Goal: Find specific page/section: Find specific page/section

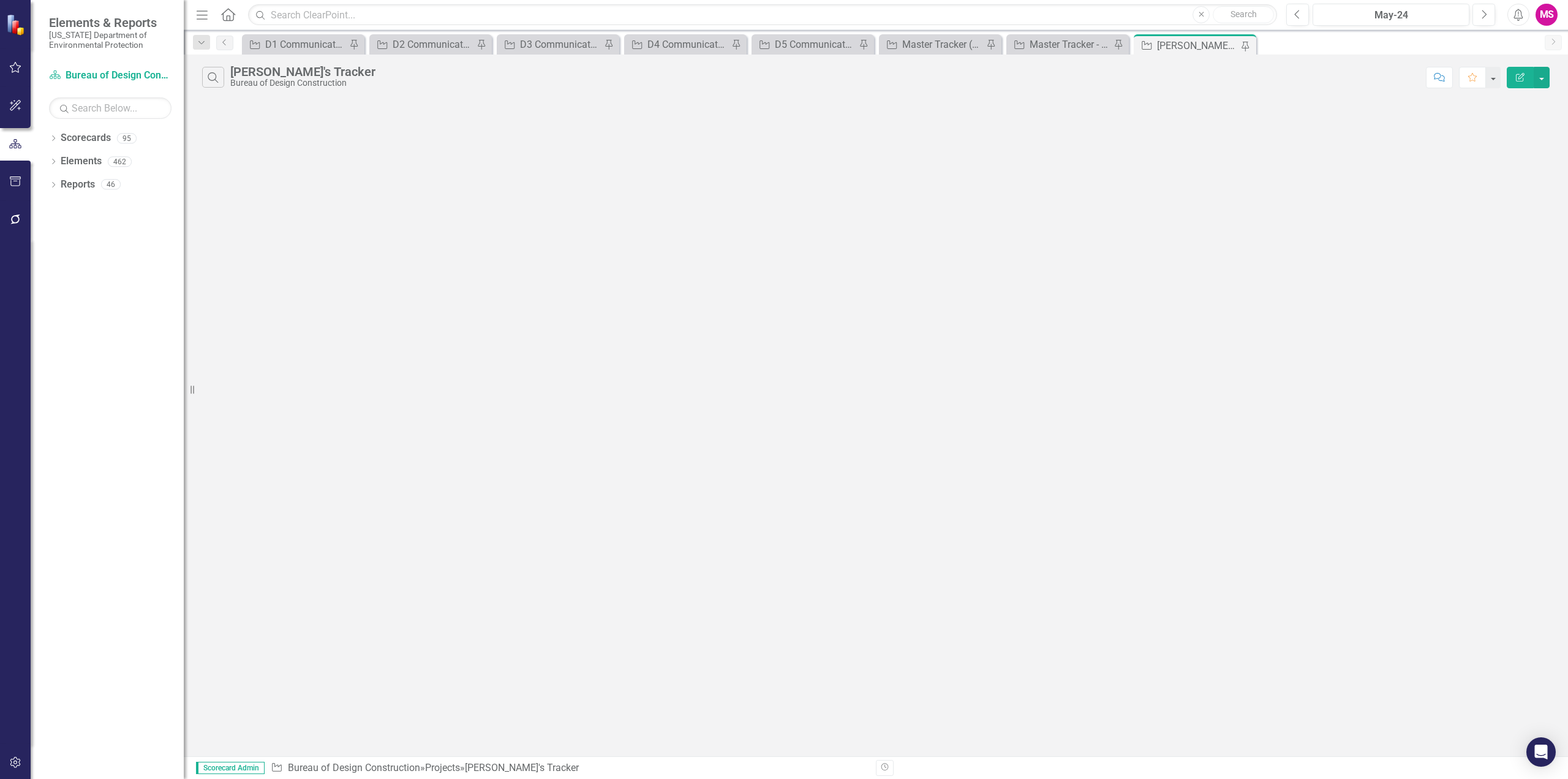
click at [201, 13] on icon "Menu" at bounding box center [202, 14] width 16 height 13
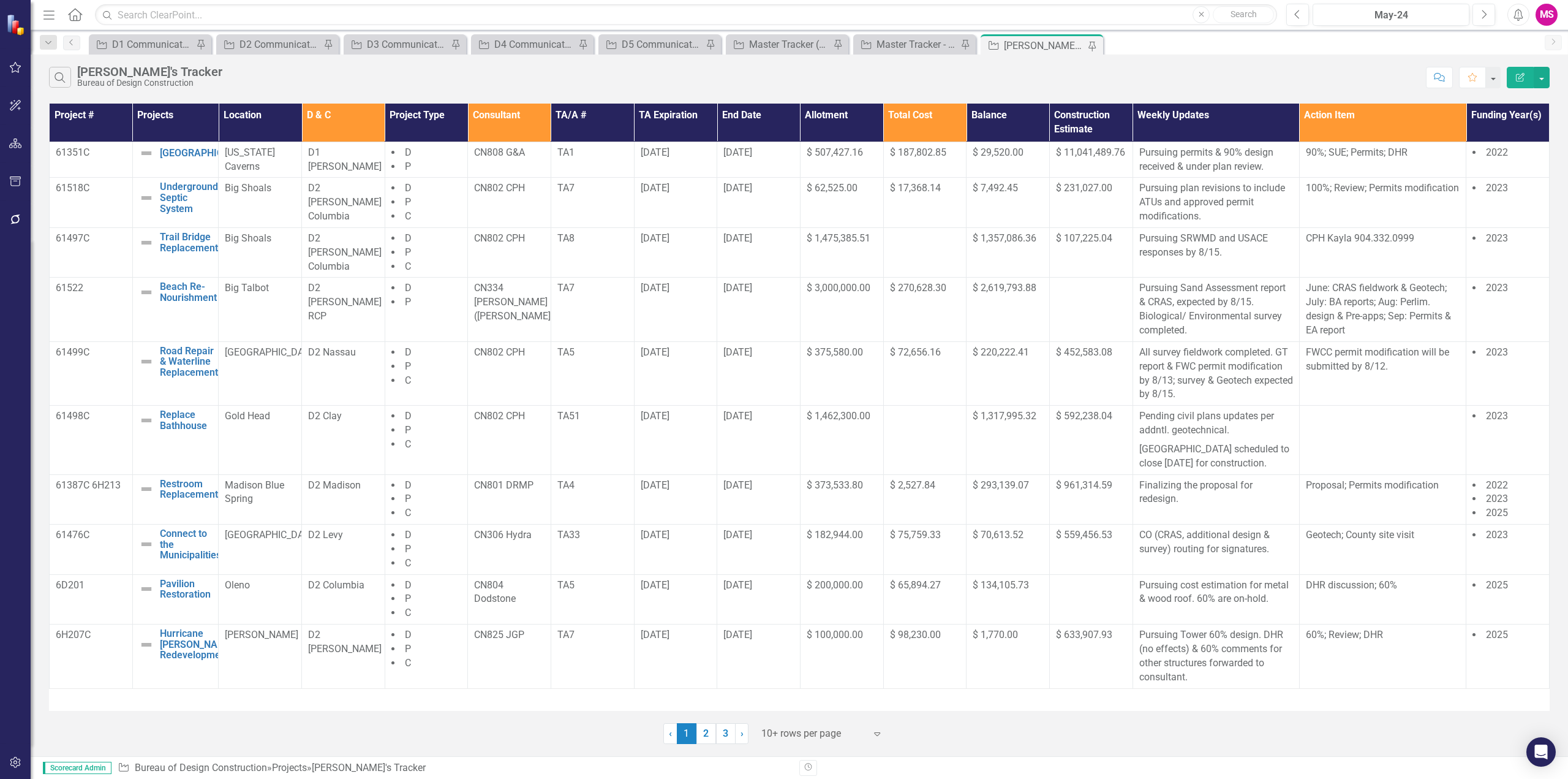
click at [506, 127] on th "Consultant" at bounding box center [509, 123] width 83 height 38
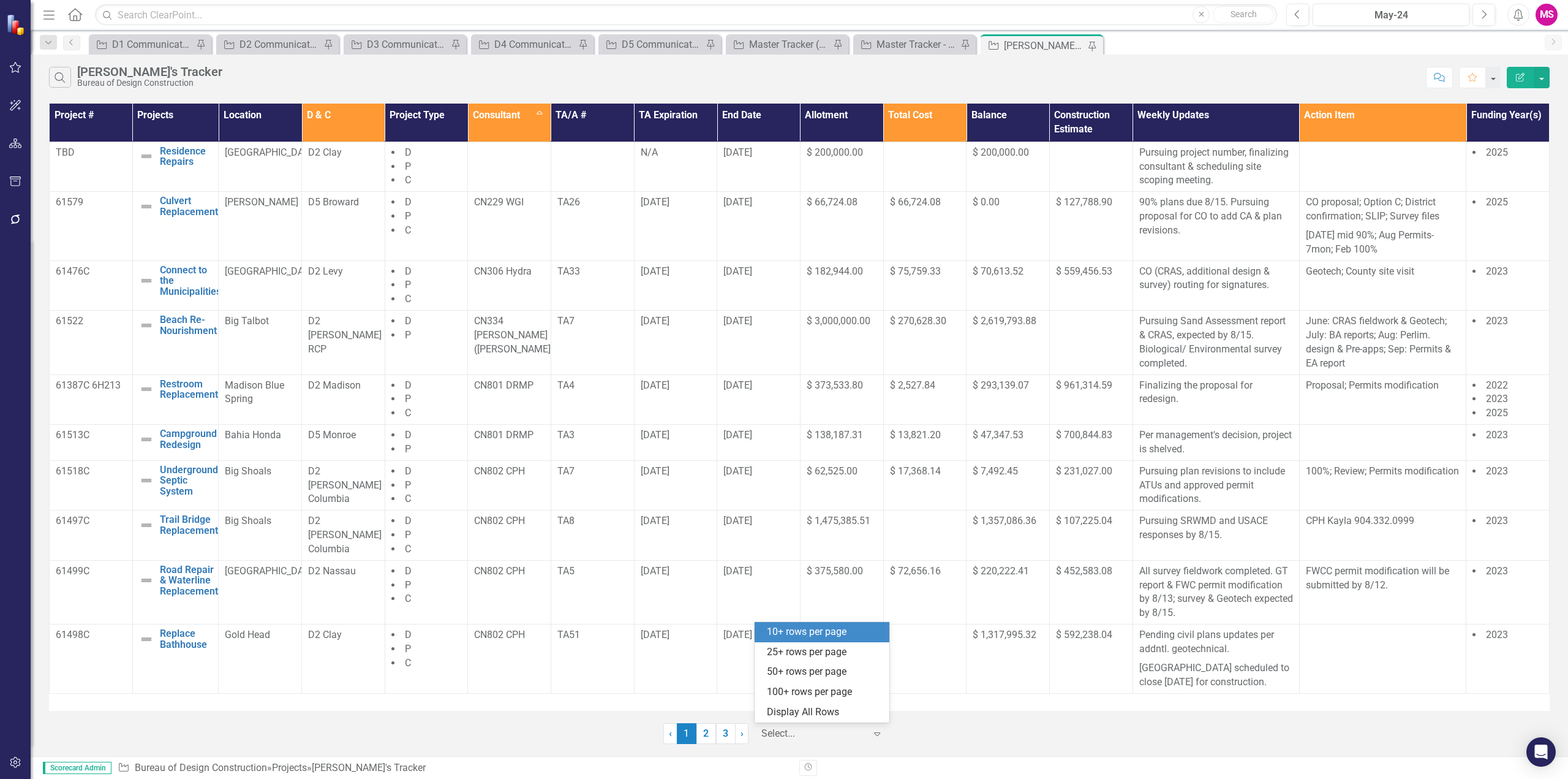
click at [812, 731] on div at bounding box center [813, 734] width 104 height 17
click at [786, 712] on div "Display All Rows" at bounding box center [824, 712] width 115 height 14
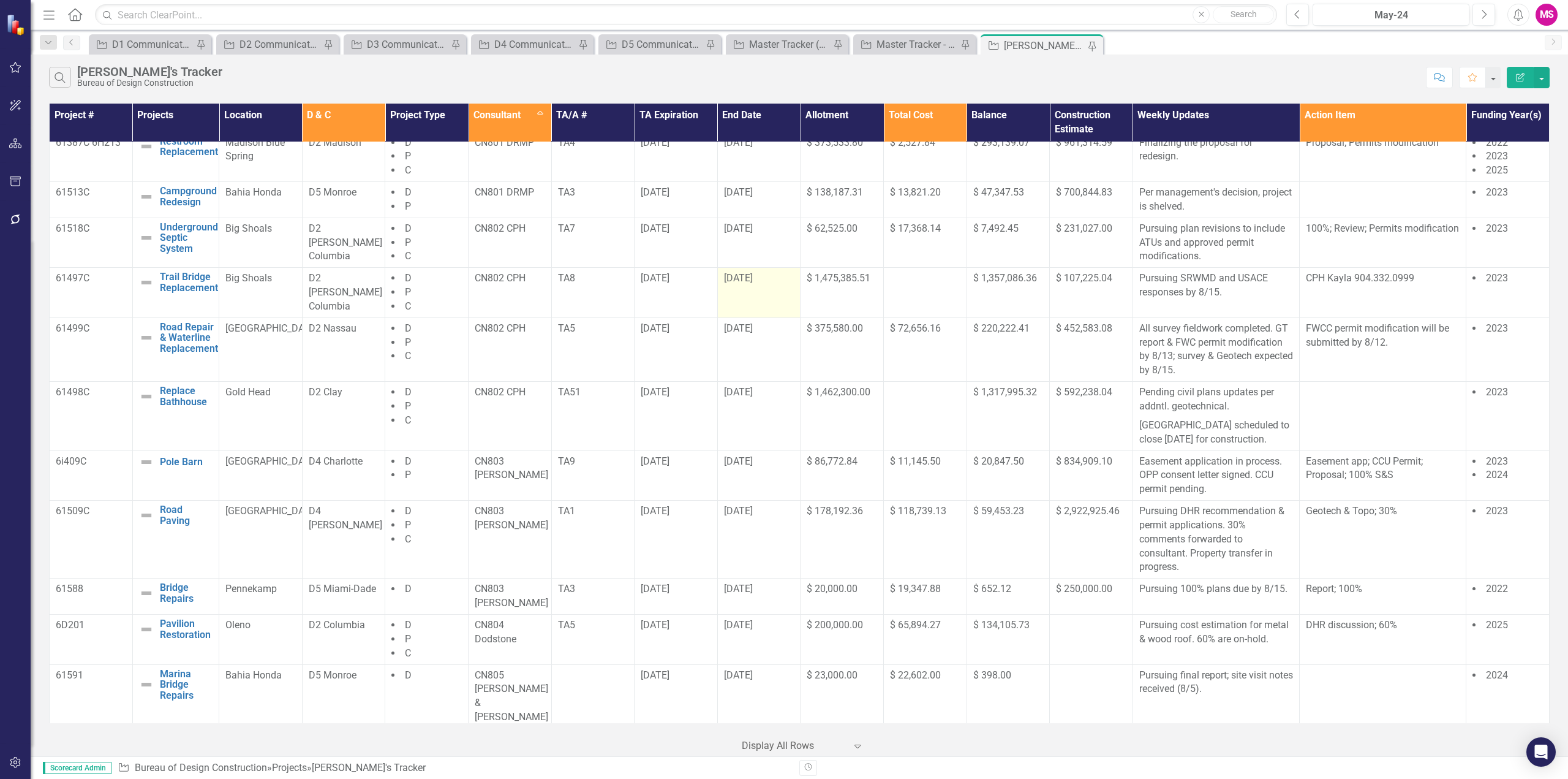
scroll to position [245, 0]
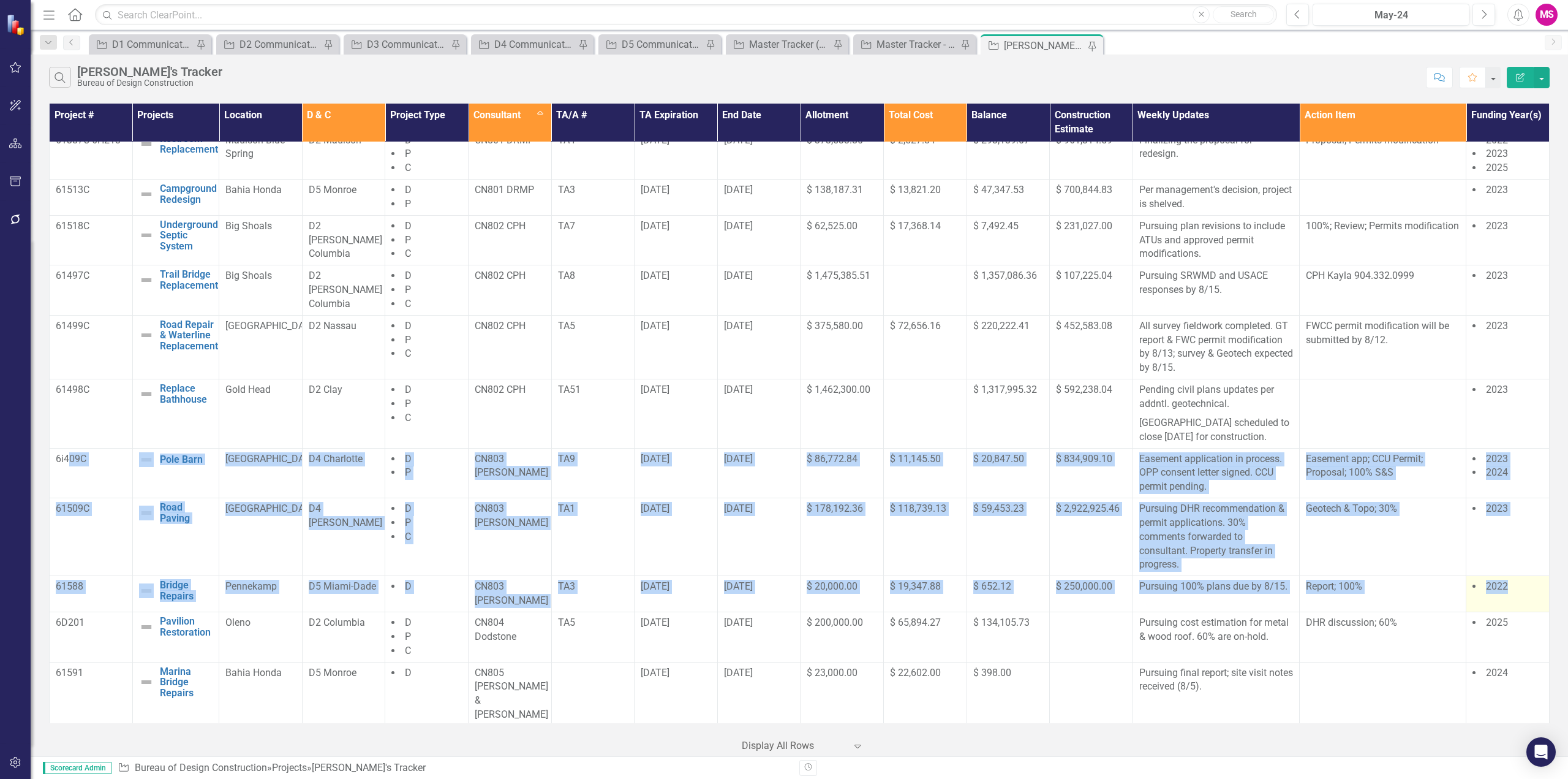
drag, startPoint x: 68, startPoint y: 482, endPoint x: 1527, endPoint y: 607, distance: 1464.3
click at [1527, 607] on tbody "TBD Residence Repairs Edit Edit Project Link Open Element Manatee Springs D2 Cl…" at bounding box center [800, 621] width 1500 height 1449
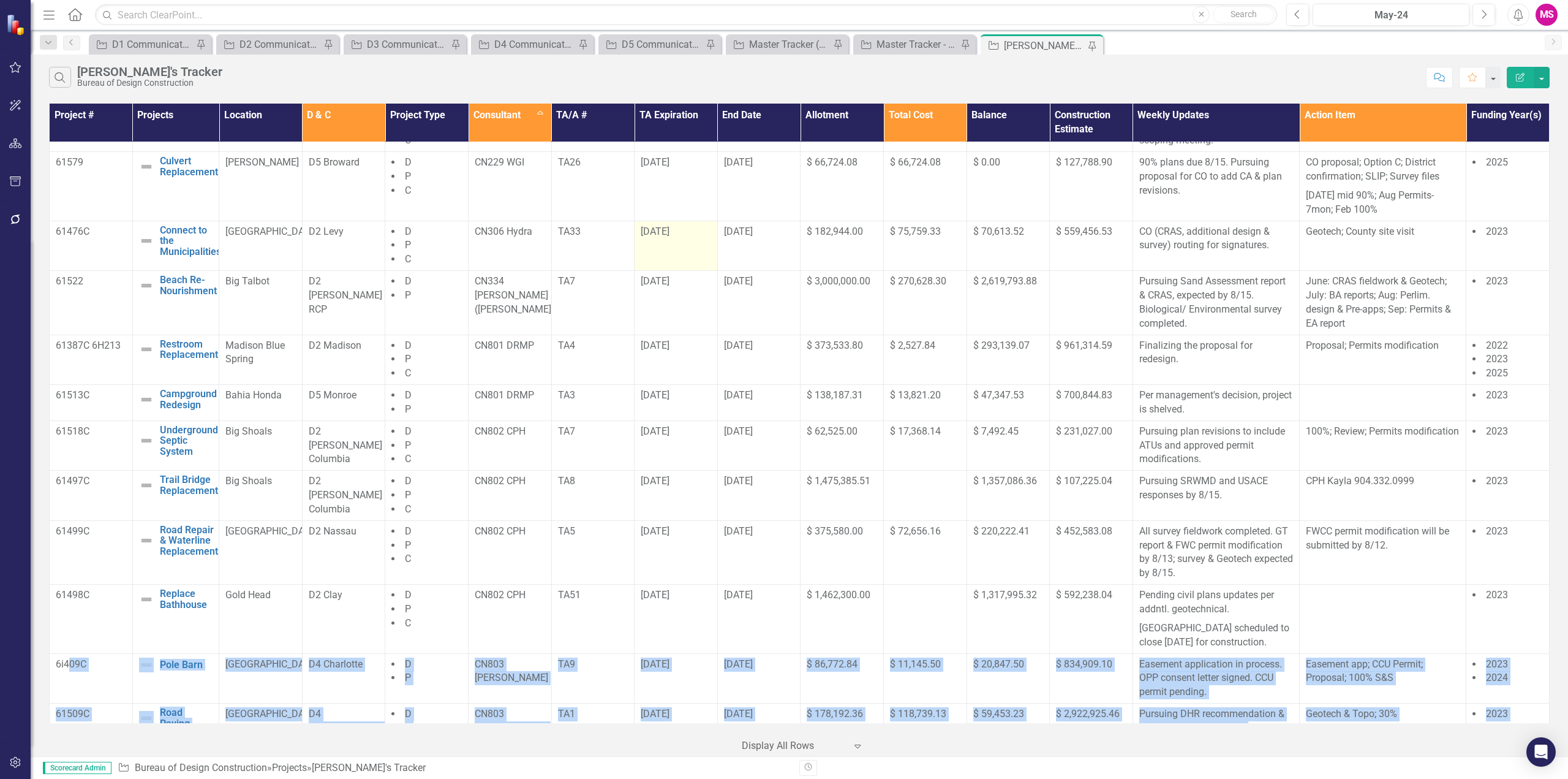
scroll to position [61, 0]
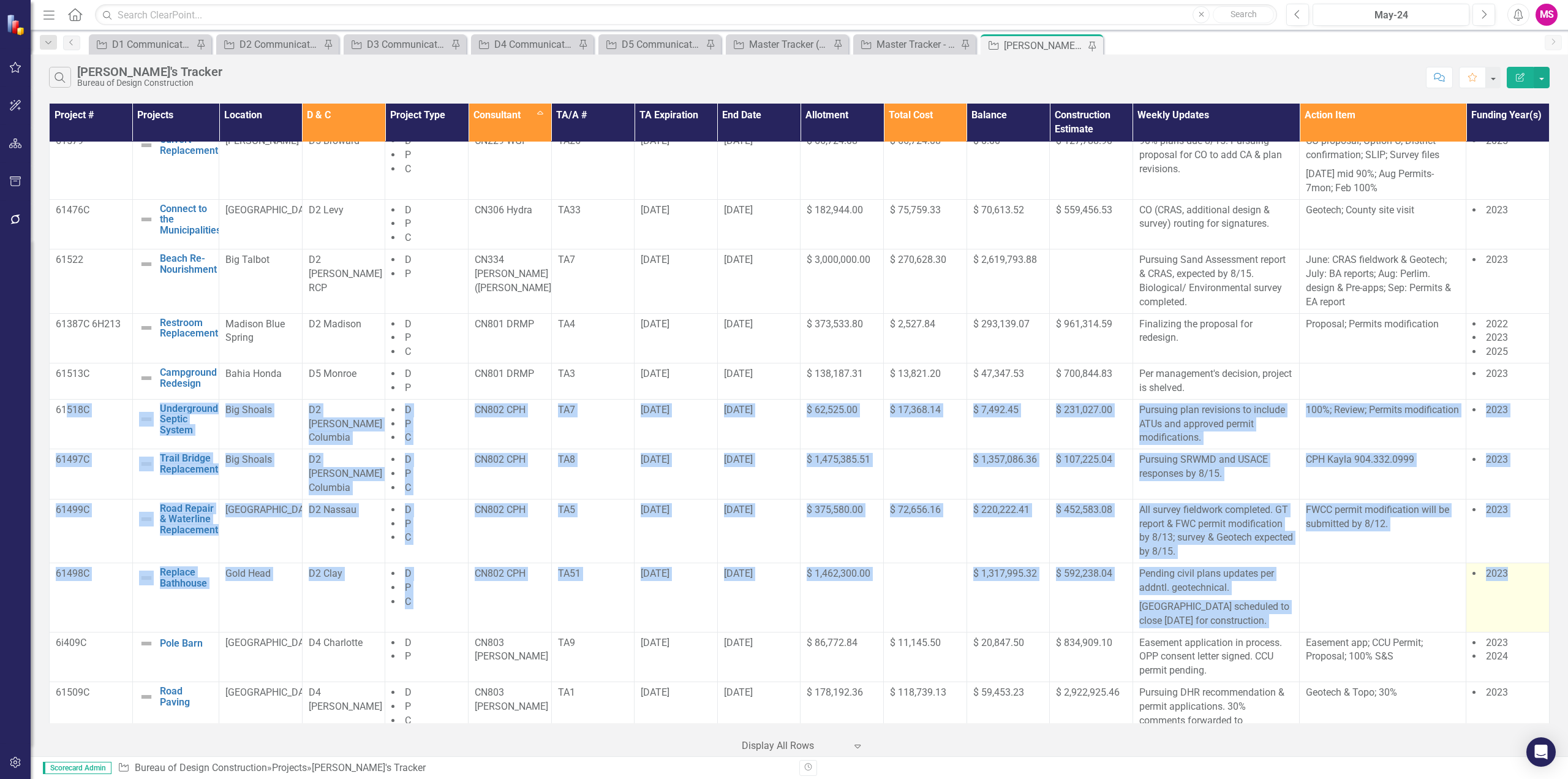
drag, startPoint x: 137, startPoint y: 422, endPoint x: 1535, endPoint y: 596, distance: 1408.8
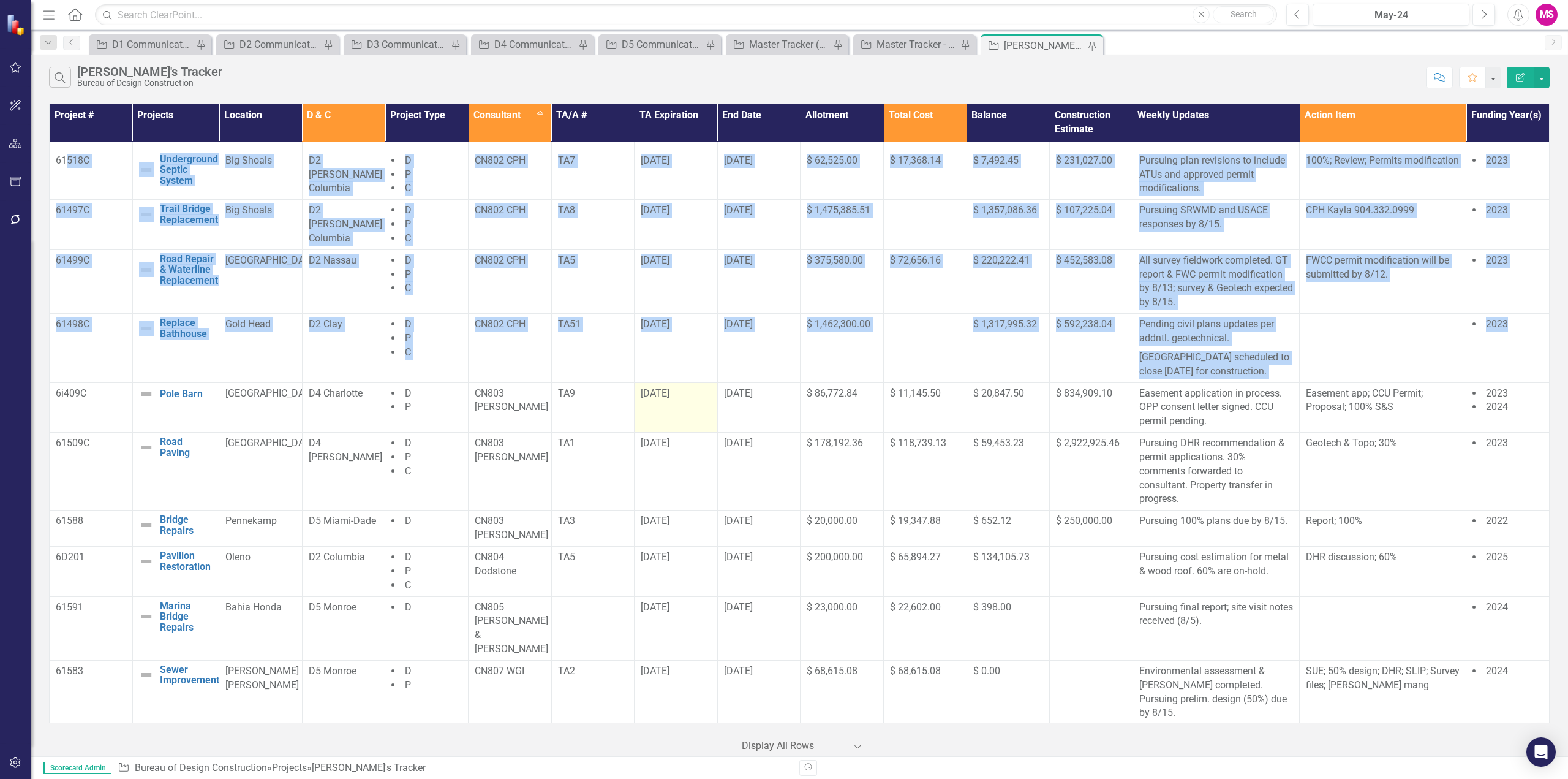
scroll to position [429, 0]
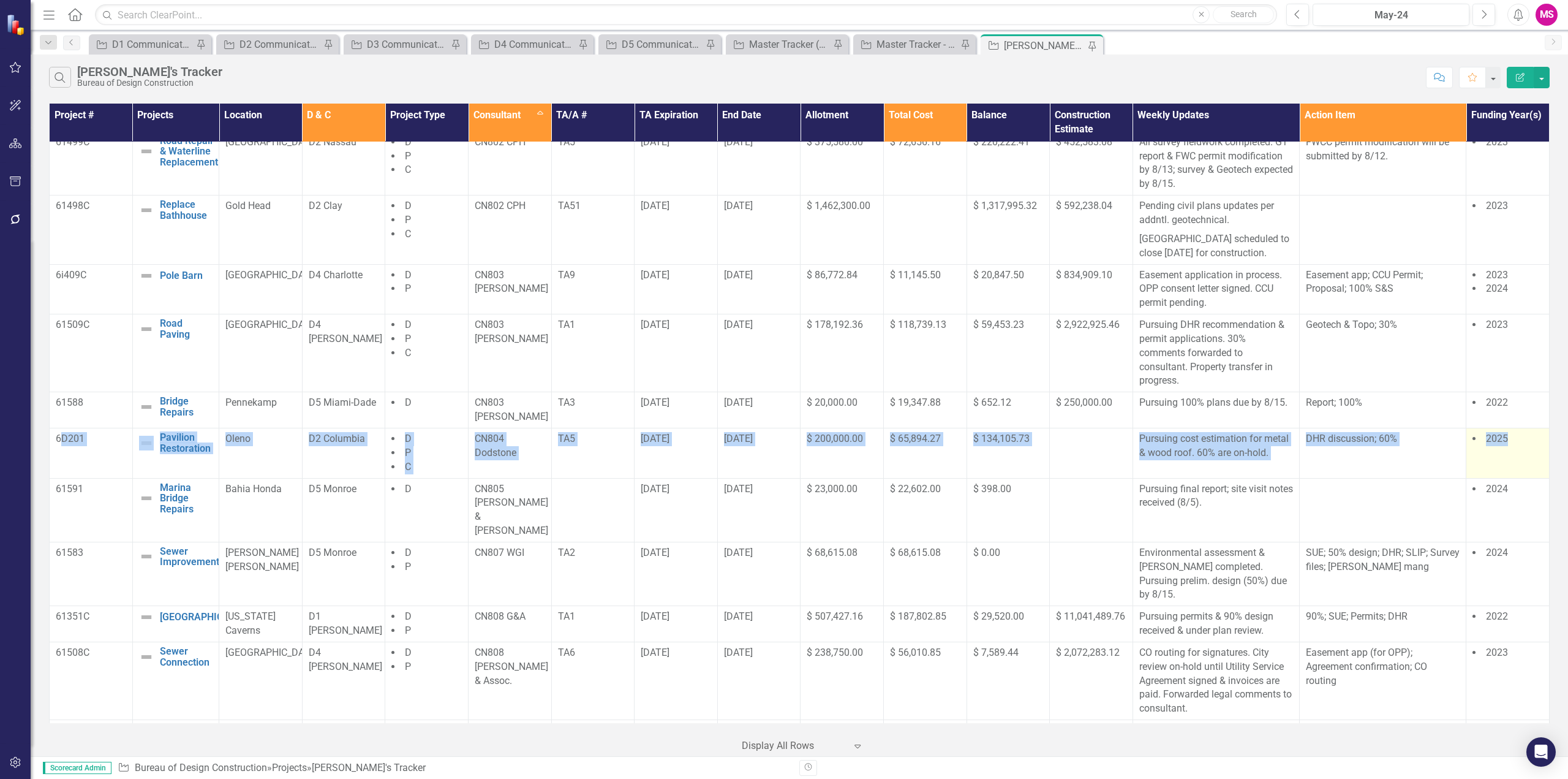
drag, startPoint x: 72, startPoint y: 450, endPoint x: 1537, endPoint y: 465, distance: 1465.1
click at [1537, 465] on tr "6D201 Pavilion Restoration Edit Edit Project Link Open Element Oleno D2 Columbi…" at bounding box center [800, 453] width 1500 height 50
drag, startPoint x: 56, startPoint y: 443, endPoint x: 1507, endPoint y: 471, distance: 1451.3
click at [1507, 471] on tr "6D201 Pavilion Restoration Edit Edit Project Link Open Element Oleno D2 Columbi…" at bounding box center [800, 453] width 1500 height 50
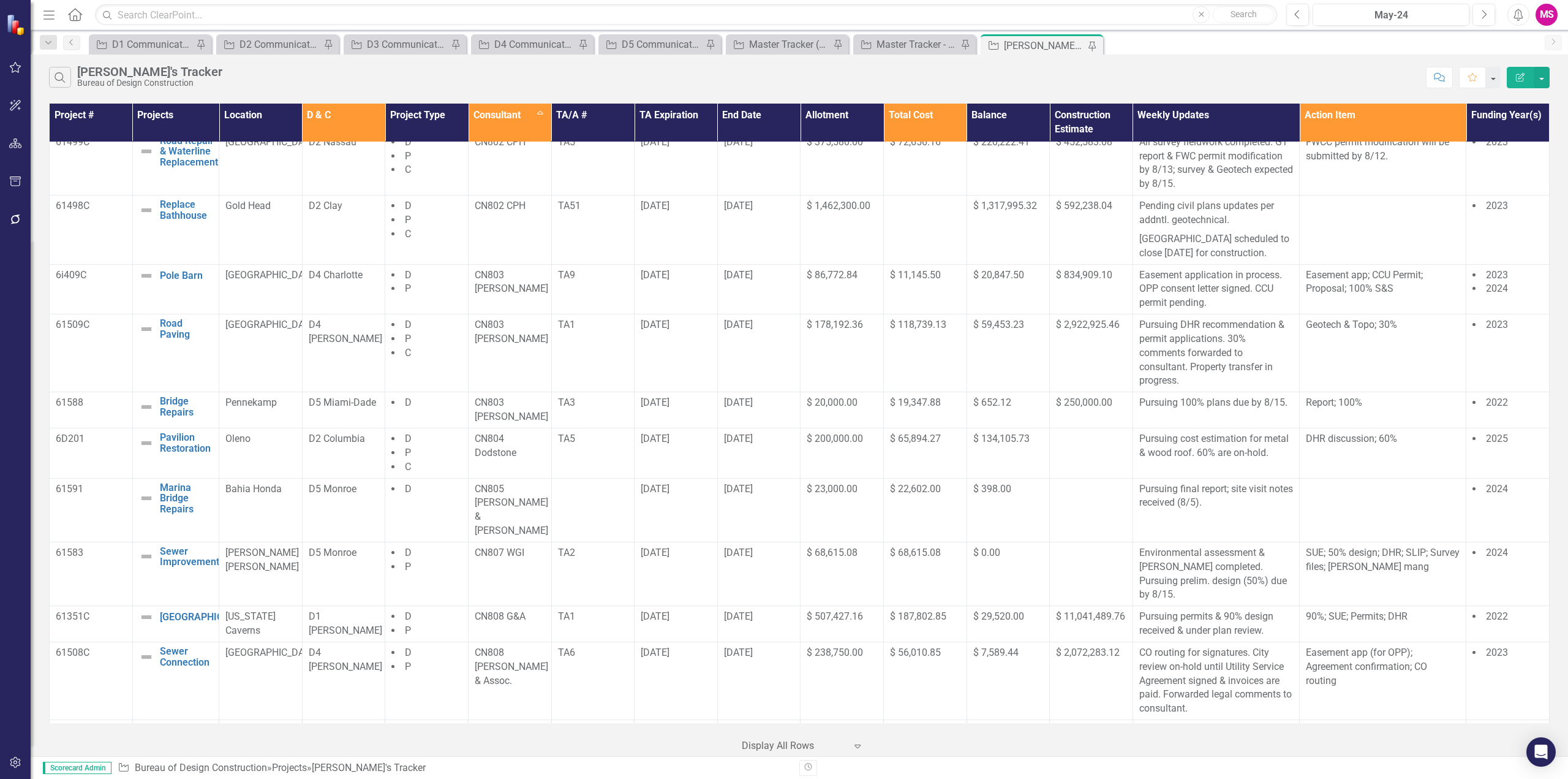
click at [1165, 64] on div "Search [PERSON_NAME]'s Tracker Bureau of Design Construction Comment Favorite E…" at bounding box center [799, 74] width 1537 height 40
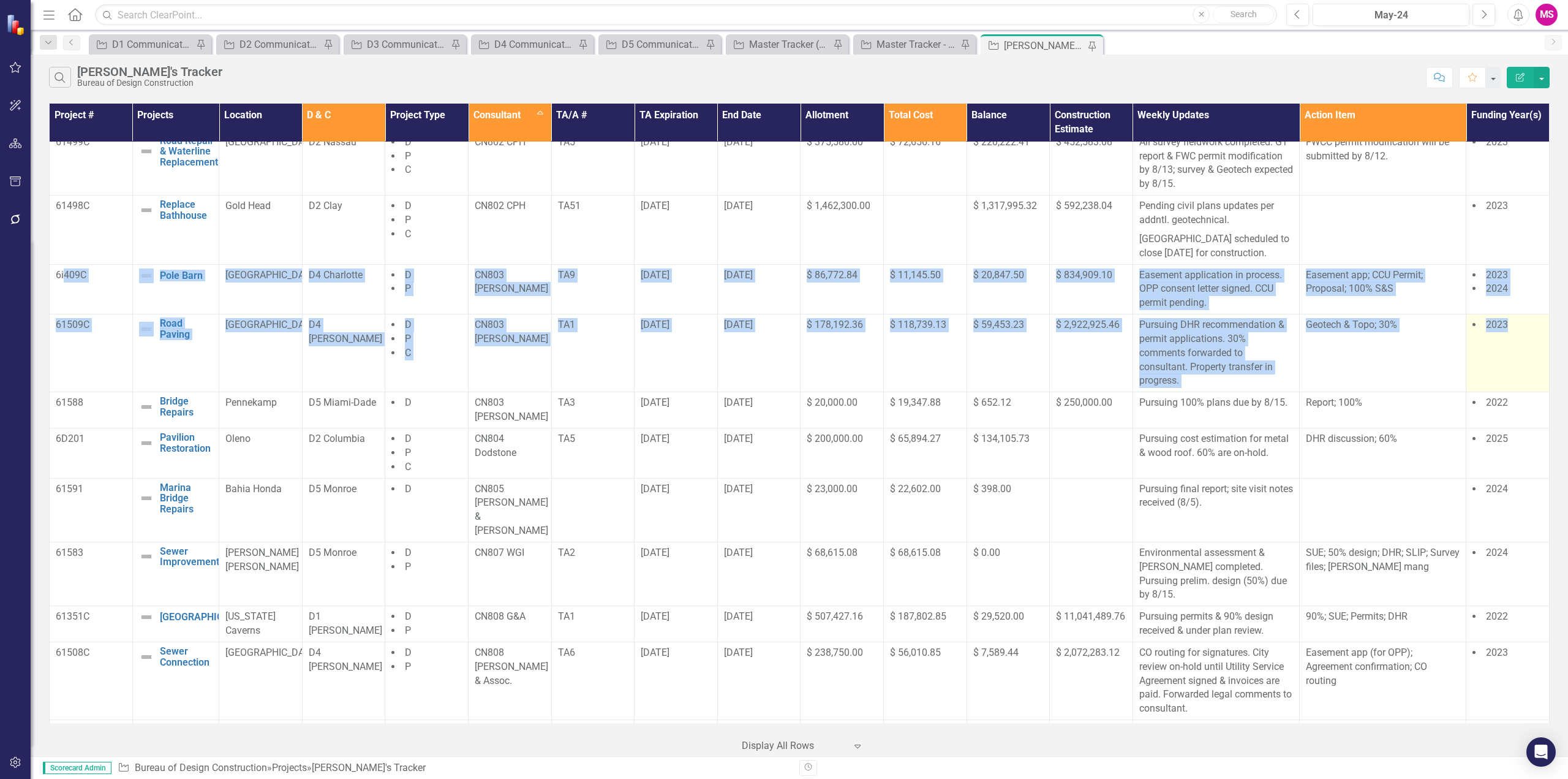
drag, startPoint x: 64, startPoint y: 306, endPoint x: 1536, endPoint y: 366, distance: 1473.2
click at [1536, 366] on tbody "TBD Residence Repairs Edit Edit Project Link Open Element Manatee Springs D2 Cl…" at bounding box center [800, 437] width 1500 height 1449
click at [270, 392] on td "[GEOGRAPHIC_DATA]" at bounding box center [261, 353] width 83 height 78
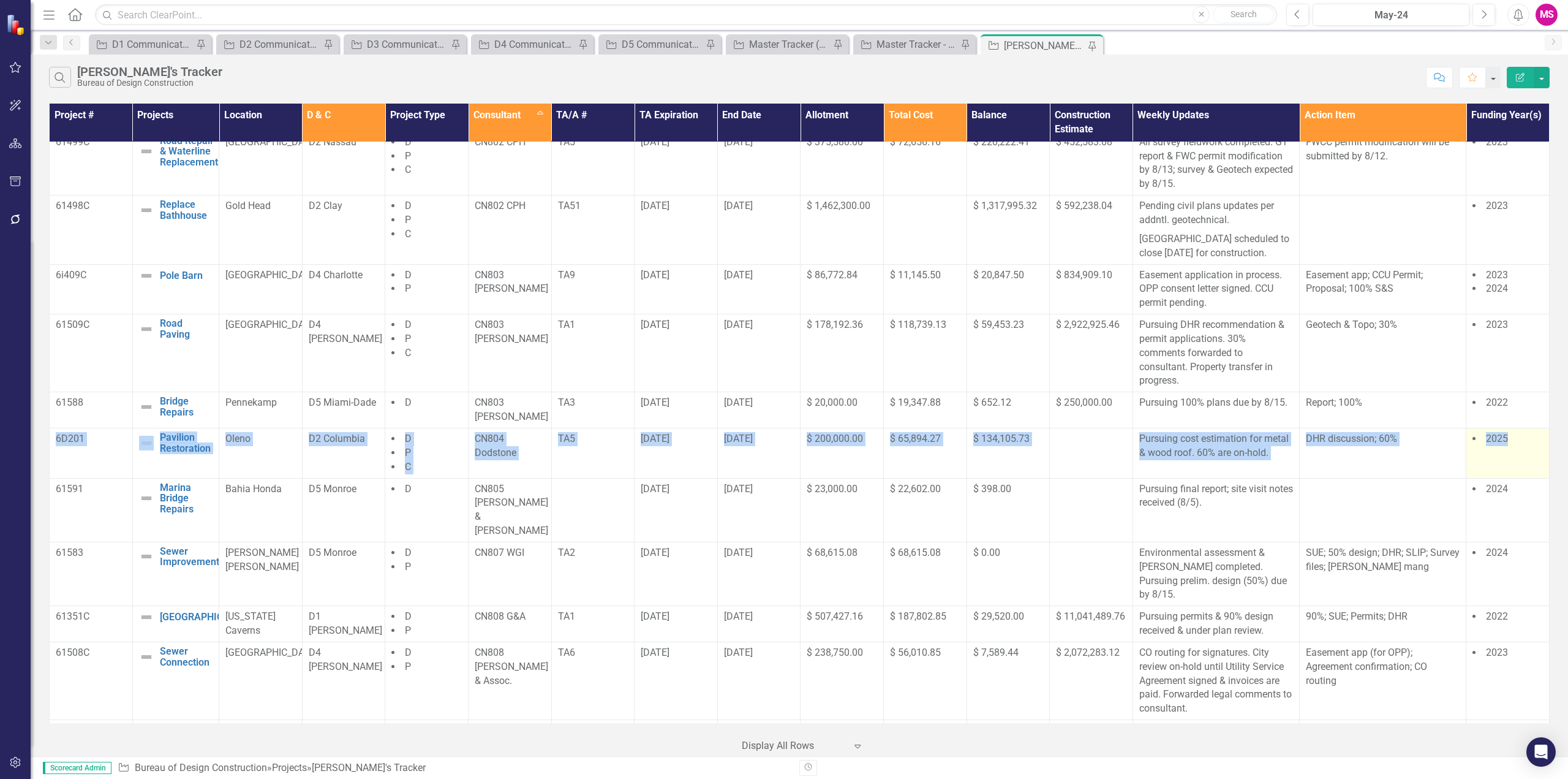
drag, startPoint x: 56, startPoint y: 459, endPoint x: 1520, endPoint y: 461, distance: 1464.0
click at [1520, 461] on tr "6D201 Pavilion Restoration Edit Edit Project Link Open Element Oleno D2 Columbi…" at bounding box center [800, 453] width 1500 height 50
click at [62, 457] on td "6D201" at bounding box center [91, 453] width 83 height 50
drag, startPoint x: 51, startPoint y: 450, endPoint x: 1520, endPoint y: 452, distance: 1469.0
click at [1520, 452] on tr "6D201 Pavilion Restoration Edit Edit Project Link Open Element Oleno D2 Columbi…" at bounding box center [800, 453] width 1500 height 50
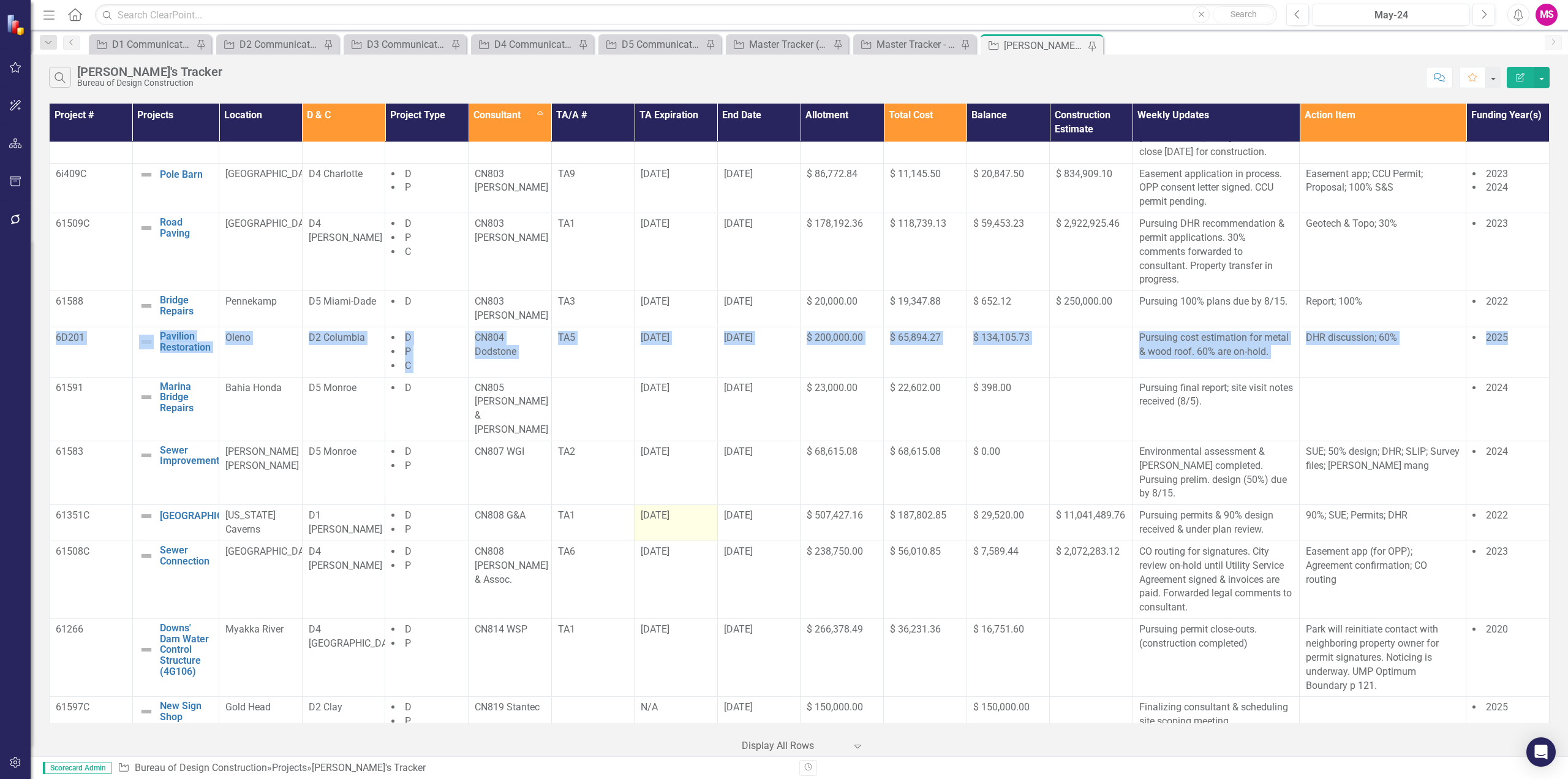
scroll to position [551, 0]
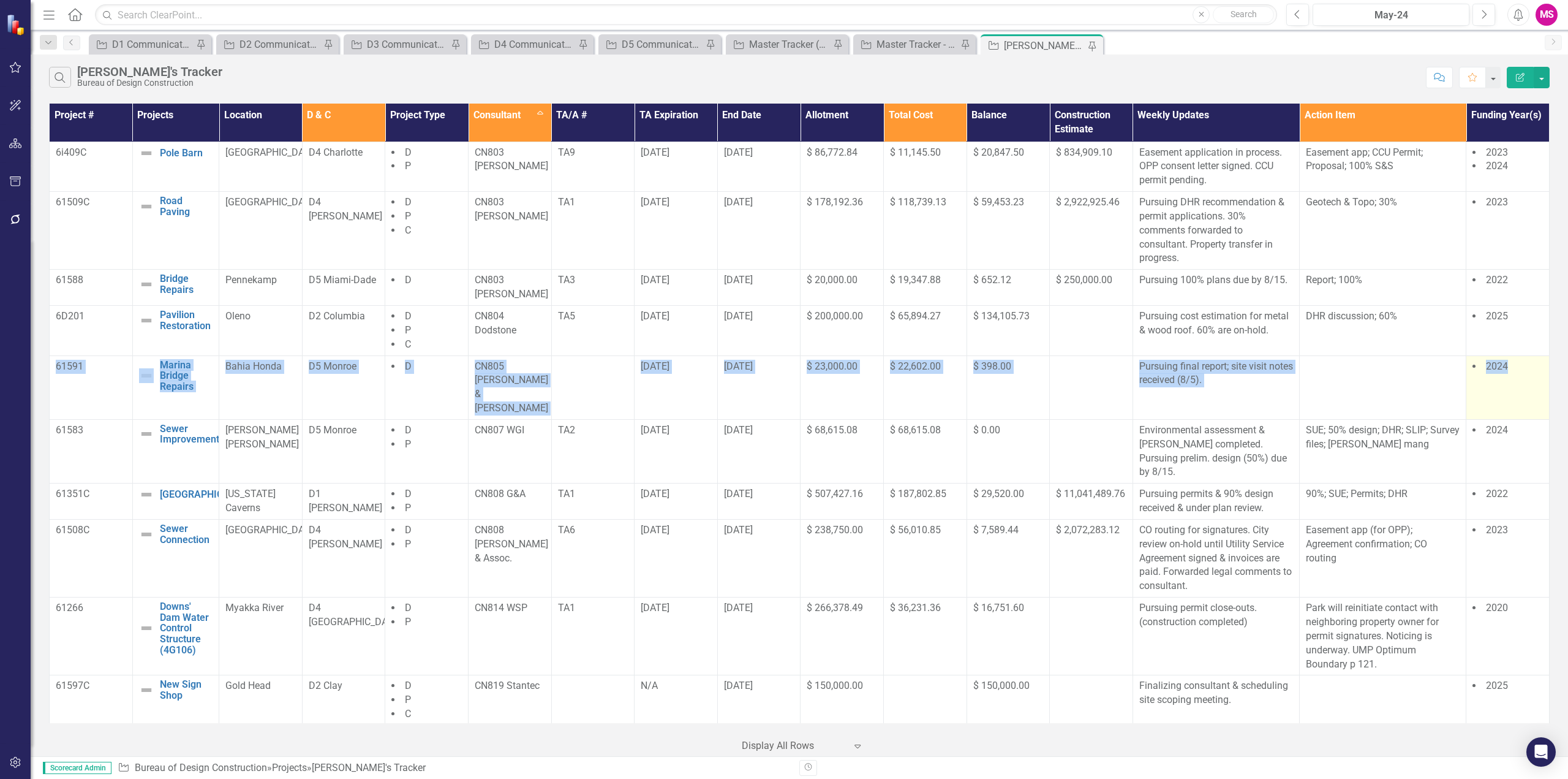
drag, startPoint x: 57, startPoint y: 382, endPoint x: 1508, endPoint y: 376, distance: 1451.0
click at [1508, 376] on tr "61591 Marina Bridge Repairs Edit Edit Project Link Open Element Bahia Honda D5 …" at bounding box center [800, 387] width 1500 height 64
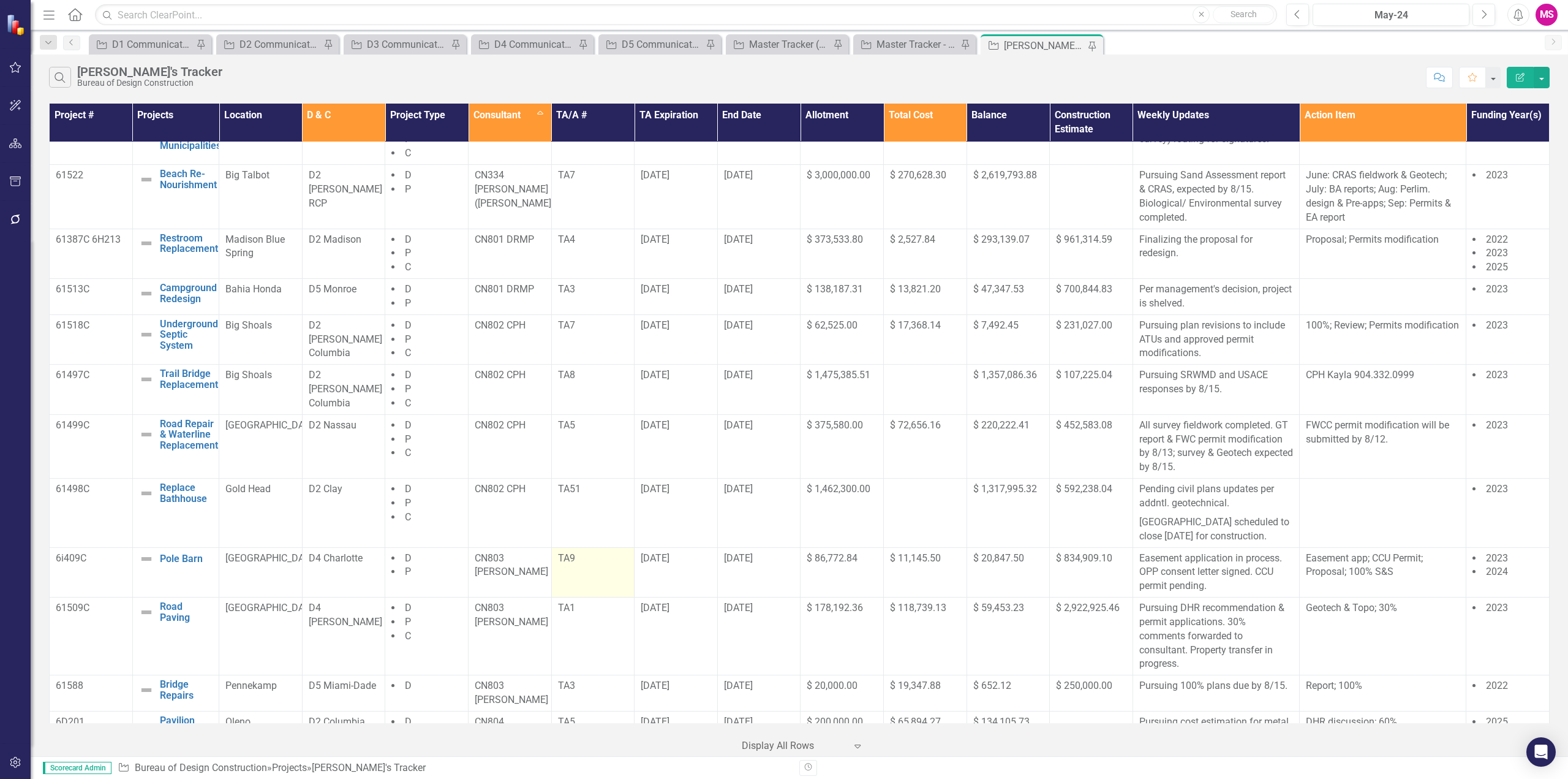
scroll to position [123, 0]
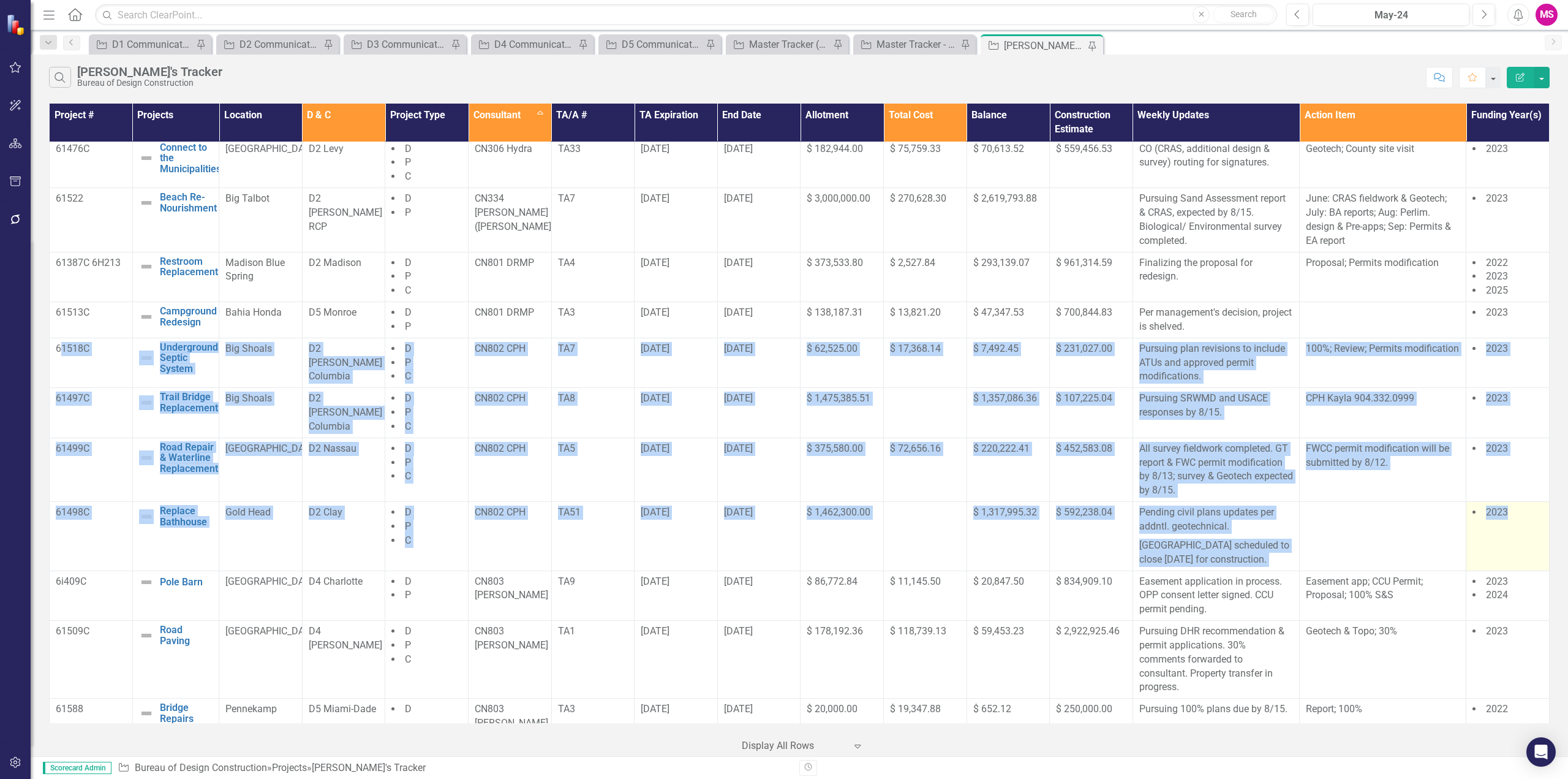
drag, startPoint x: 60, startPoint y: 354, endPoint x: 1533, endPoint y: 553, distance: 1486.4
click at [1533, 553] on tbody "TBD Residence Repairs Edit Edit Project Link Open Element Manatee Springs D2 Cl…" at bounding box center [800, 743] width 1500 height 1449
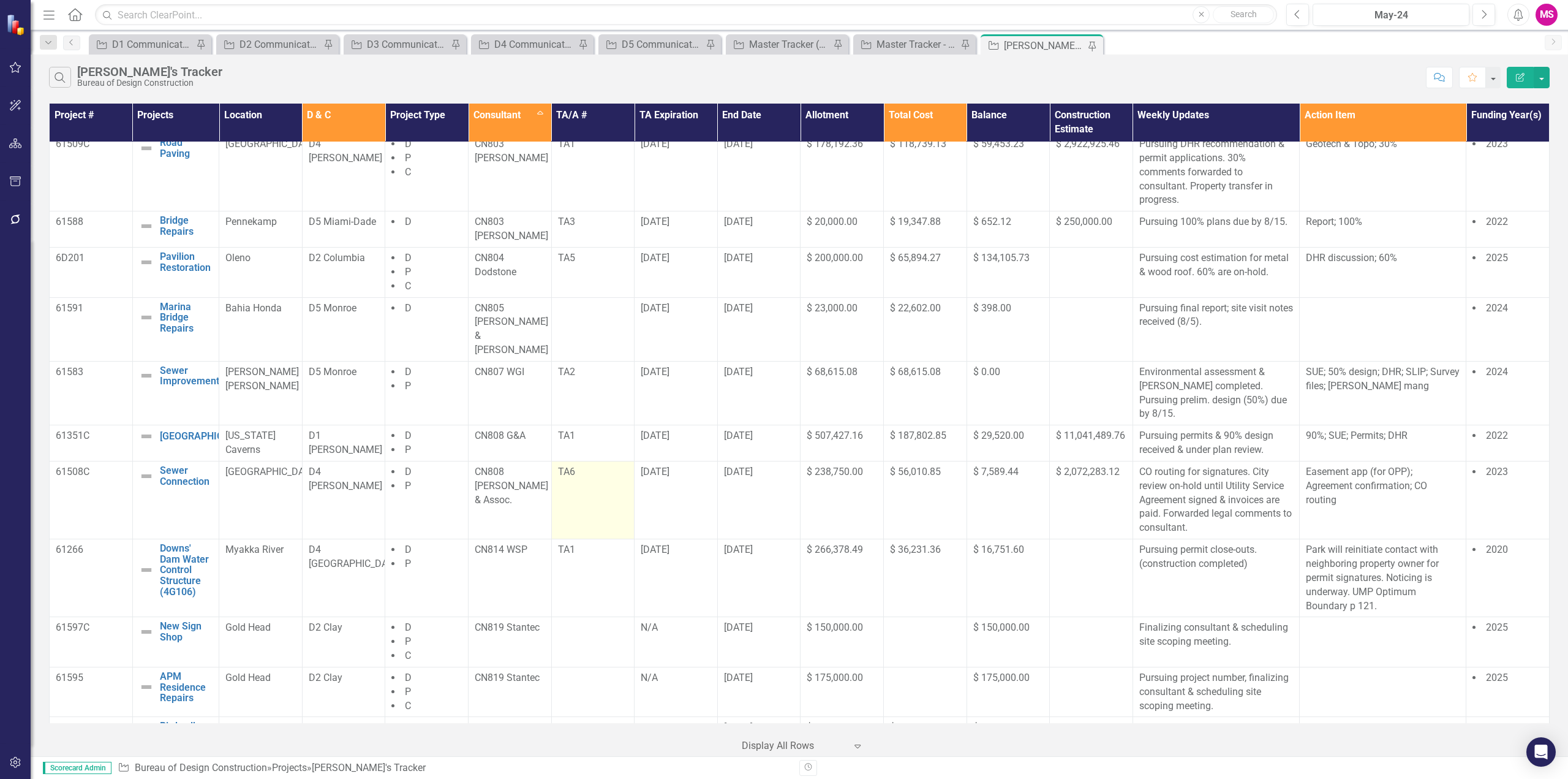
scroll to position [613, 0]
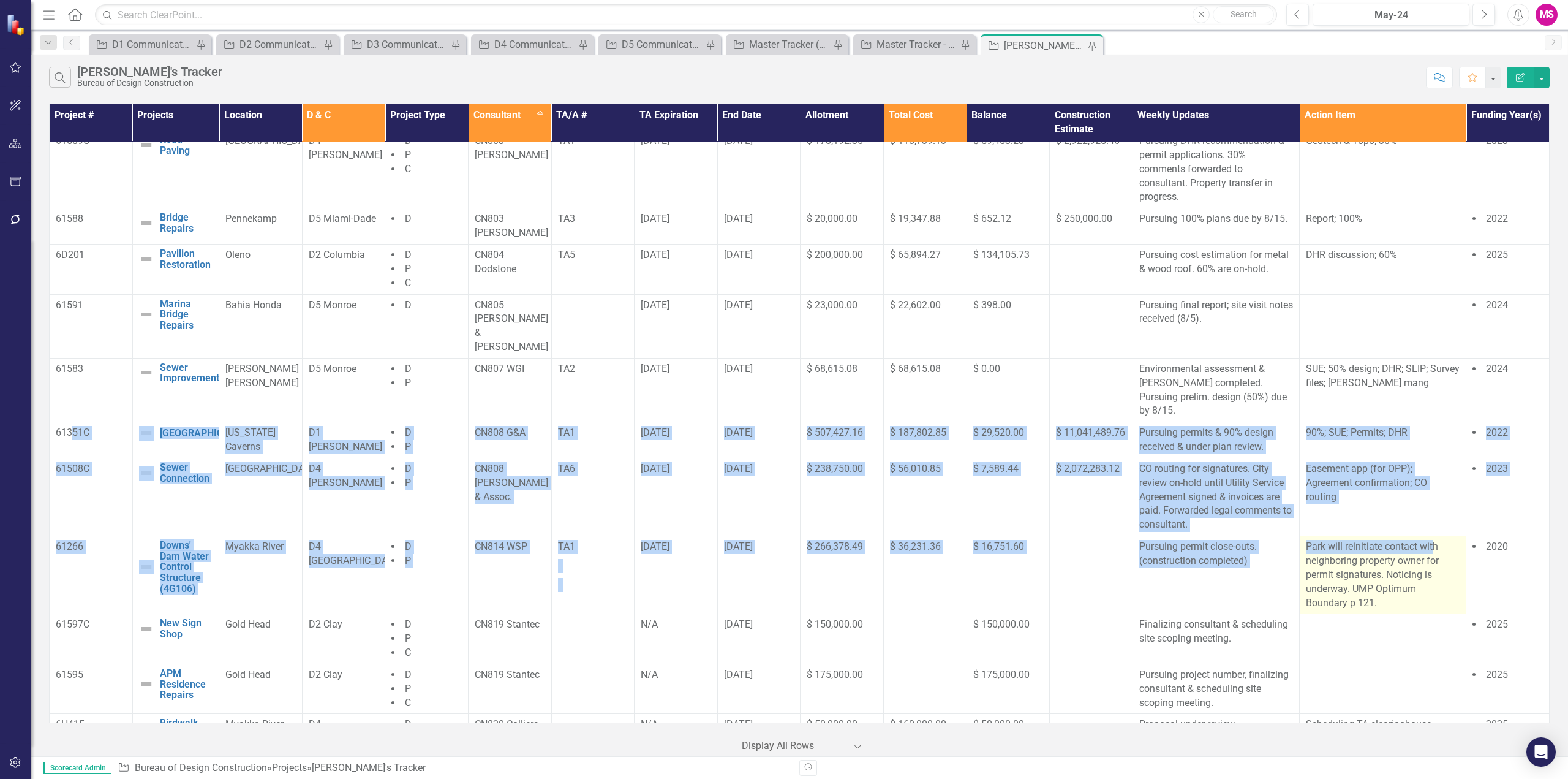
drag, startPoint x: 71, startPoint y: 416, endPoint x: 1427, endPoint y: 508, distance: 1359.1
click at [1427, 508] on tbody "TBD Residence Repairs Edit Edit Project Link Open Element Manatee Springs D2 Cl…" at bounding box center [800, 253] width 1500 height 1449
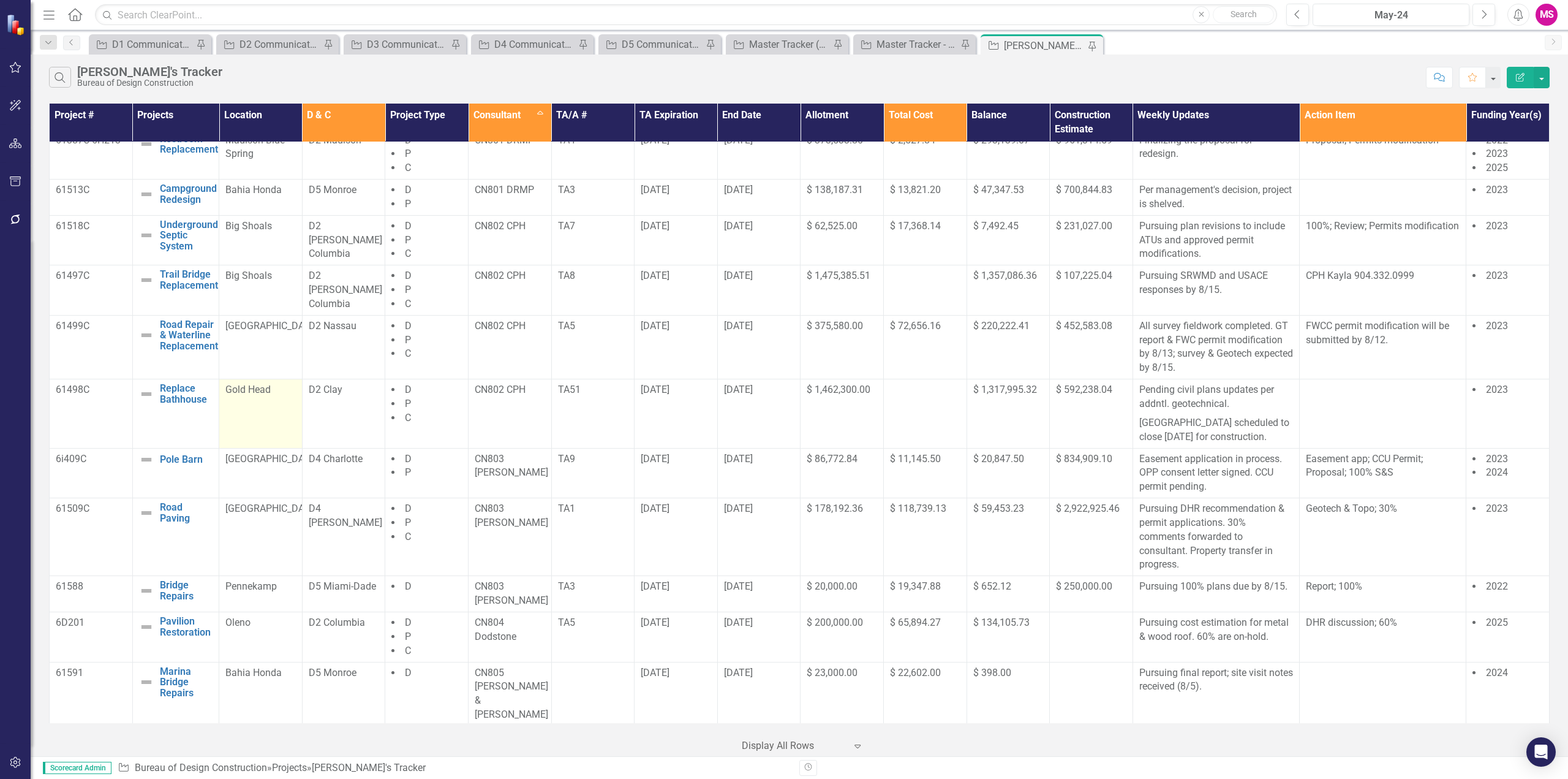
scroll to position [184, 0]
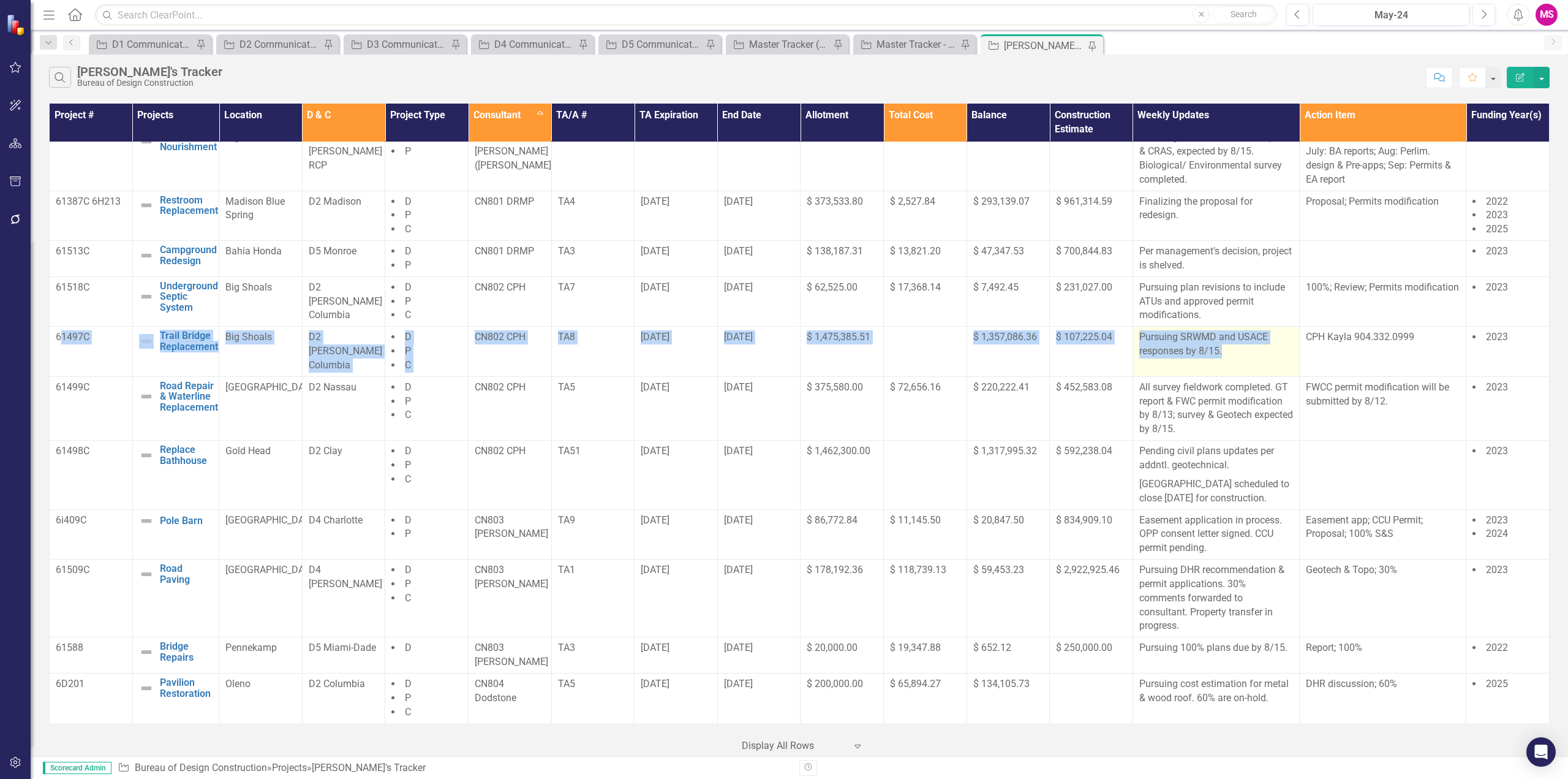
drag, startPoint x: 64, startPoint y: 343, endPoint x: 1242, endPoint y: 360, distance: 1178.1
click at [1242, 360] on tr "61497C Trail Bridge Replacement Edit Edit Project Link Open Element Big Shoals …" at bounding box center [800, 352] width 1500 height 50
click at [1242, 360] on td "Pursuing SRWMD and USACE responses by 8/15." at bounding box center [1216, 352] width 167 height 50
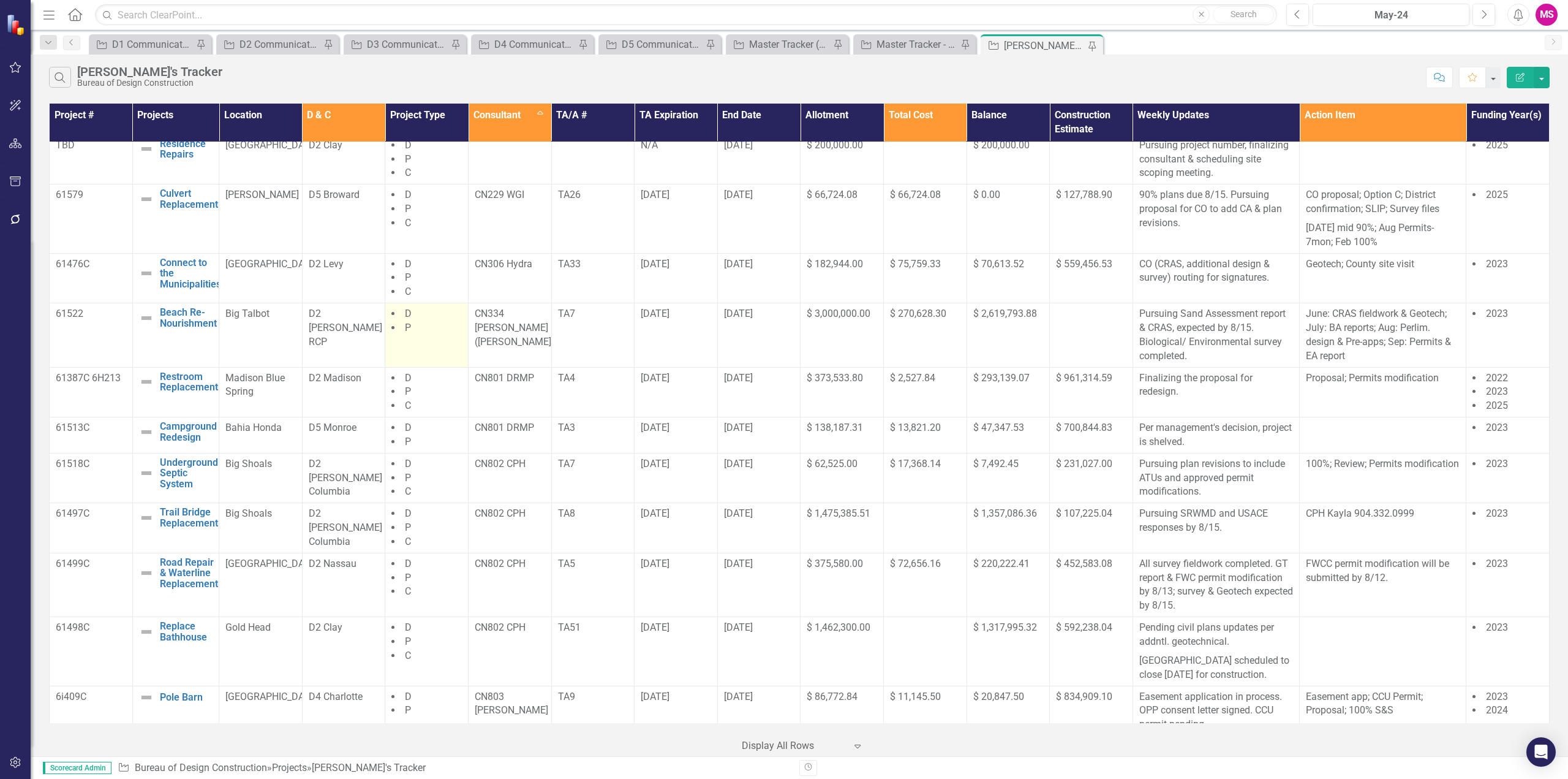
scroll to position [0, 0]
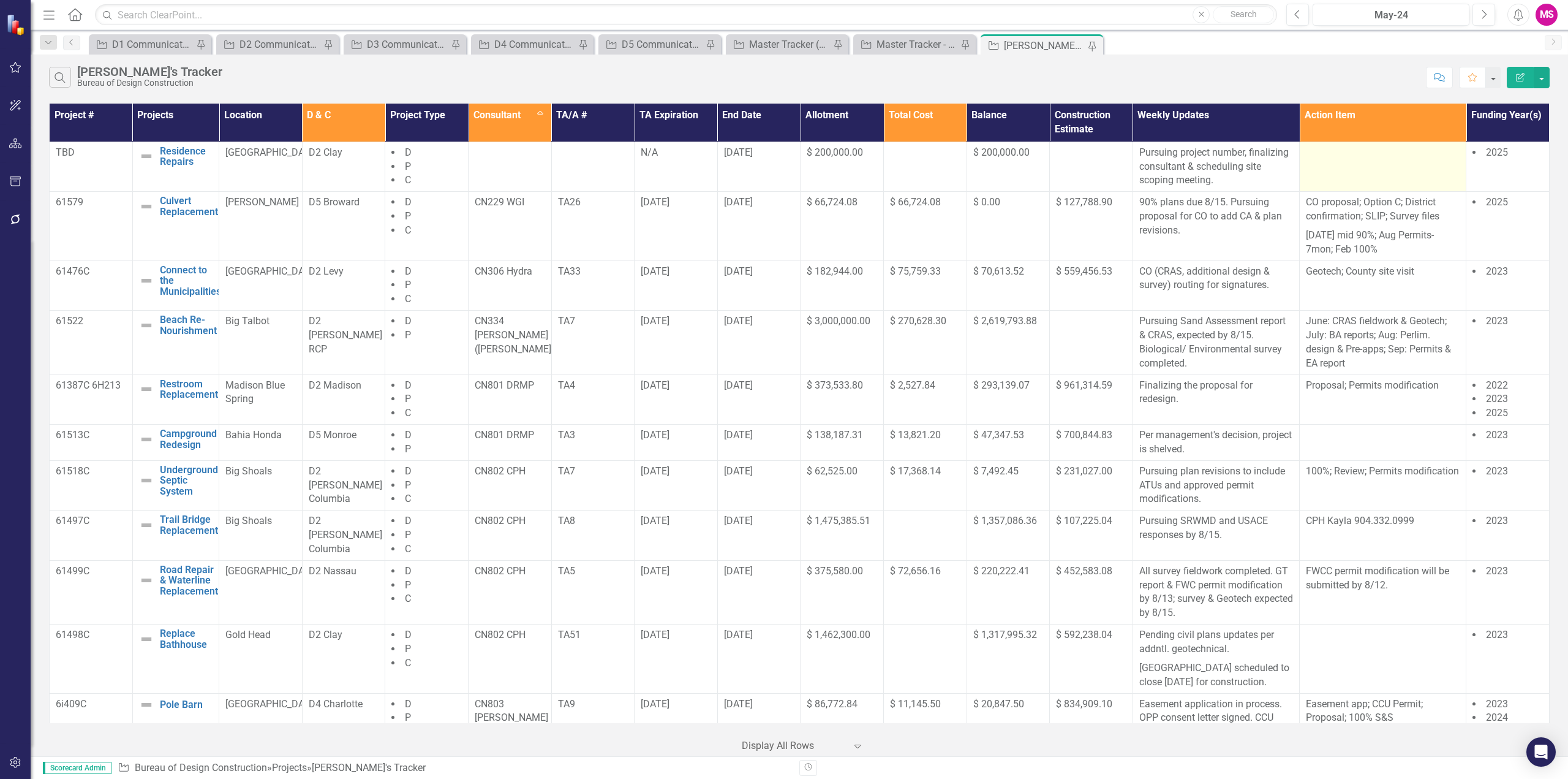
click at [1385, 174] on td at bounding box center [1383, 167] width 167 height 50
click at [1331, 268] on p "Geotech; County site visit" at bounding box center [1383, 272] width 154 height 14
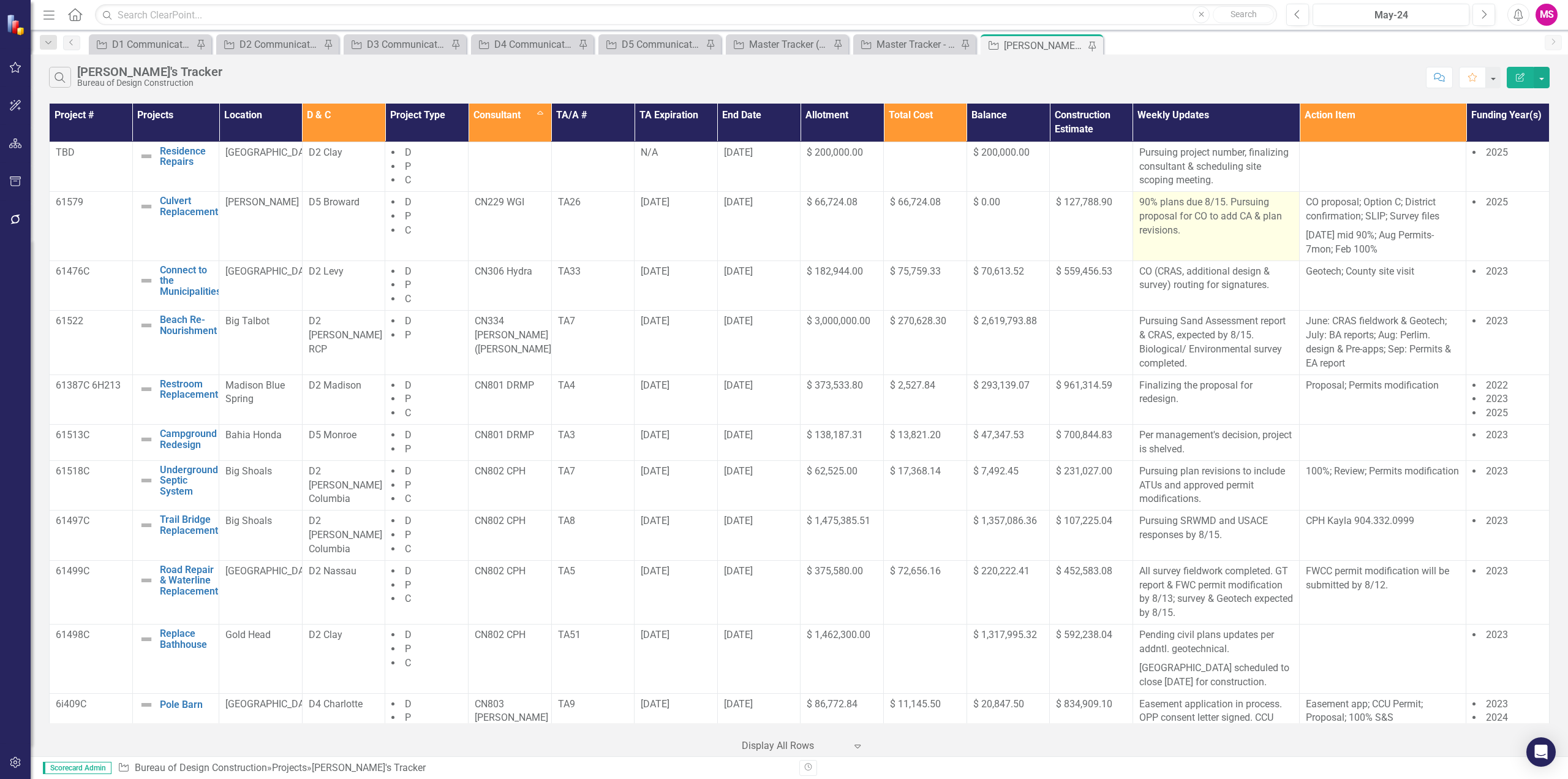
click at [1217, 192] on td "90% plans due 8/15. Pursuing proposal for CO to add CA & plan revisions." at bounding box center [1216, 226] width 167 height 69
